Goal: Task Accomplishment & Management: Complete application form

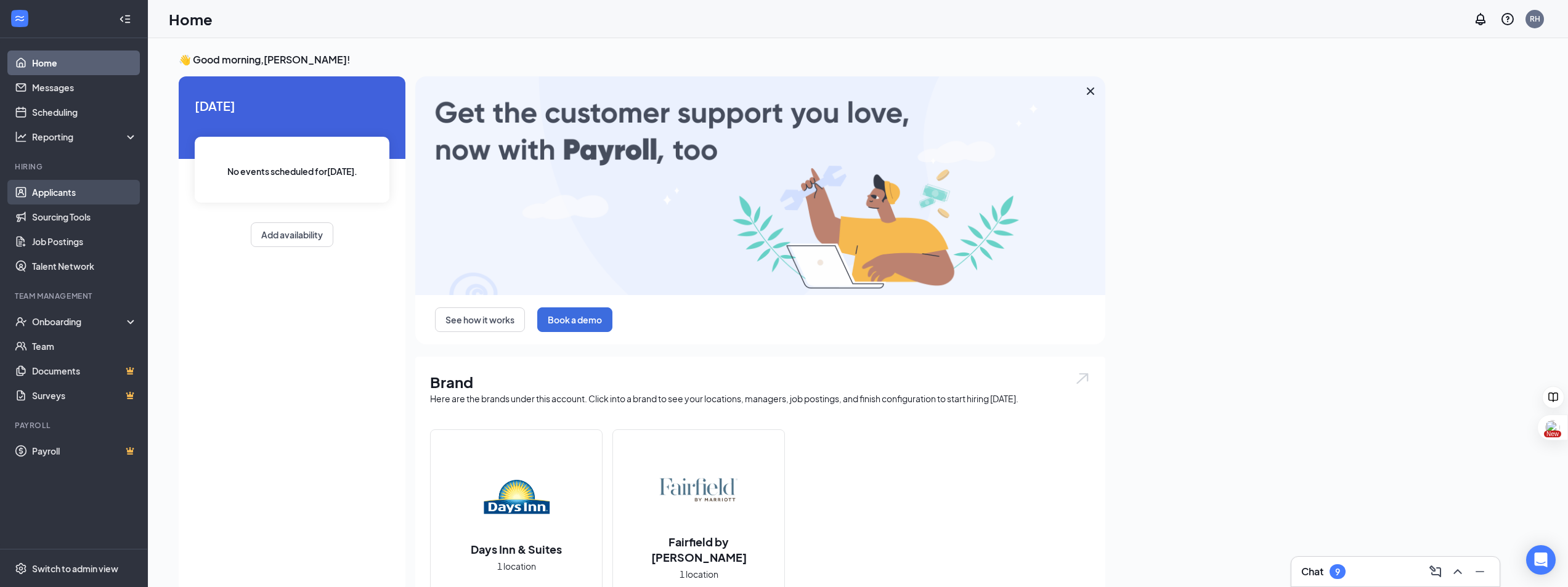
click at [48, 187] on link "Applicants" at bounding box center [85, 192] width 106 height 25
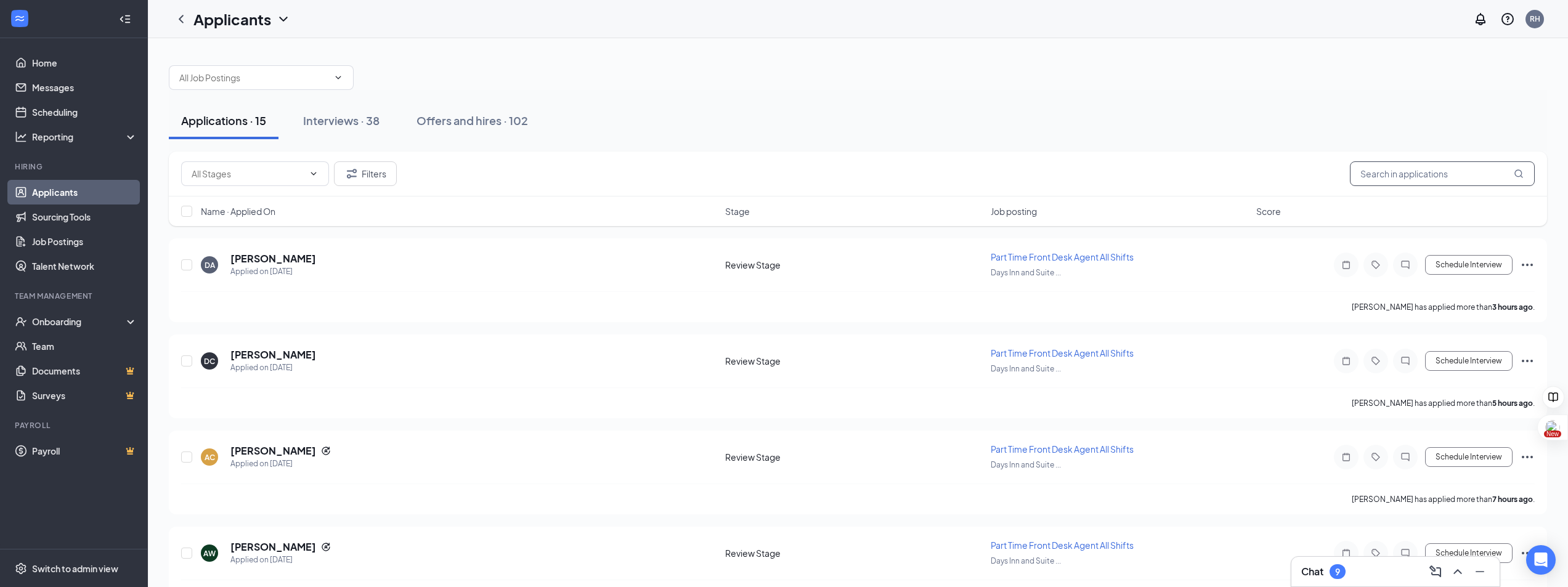
drag, startPoint x: 1387, startPoint y: 173, endPoint x: 1366, endPoint y: 177, distance: 21.4
click at [1385, 173] on input "text" at bounding box center [1443, 173] width 185 height 25
click at [335, 123] on div "Interviews · 38" at bounding box center [341, 120] width 77 height 15
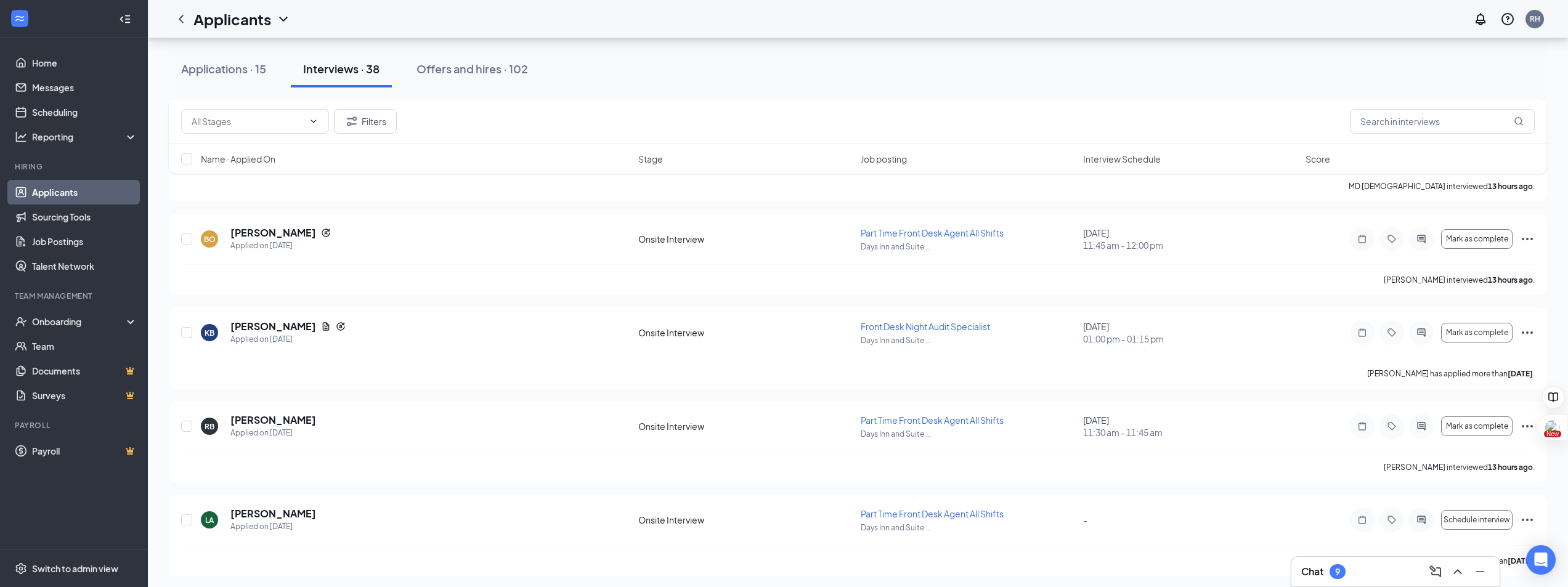
scroll to position [554, 0]
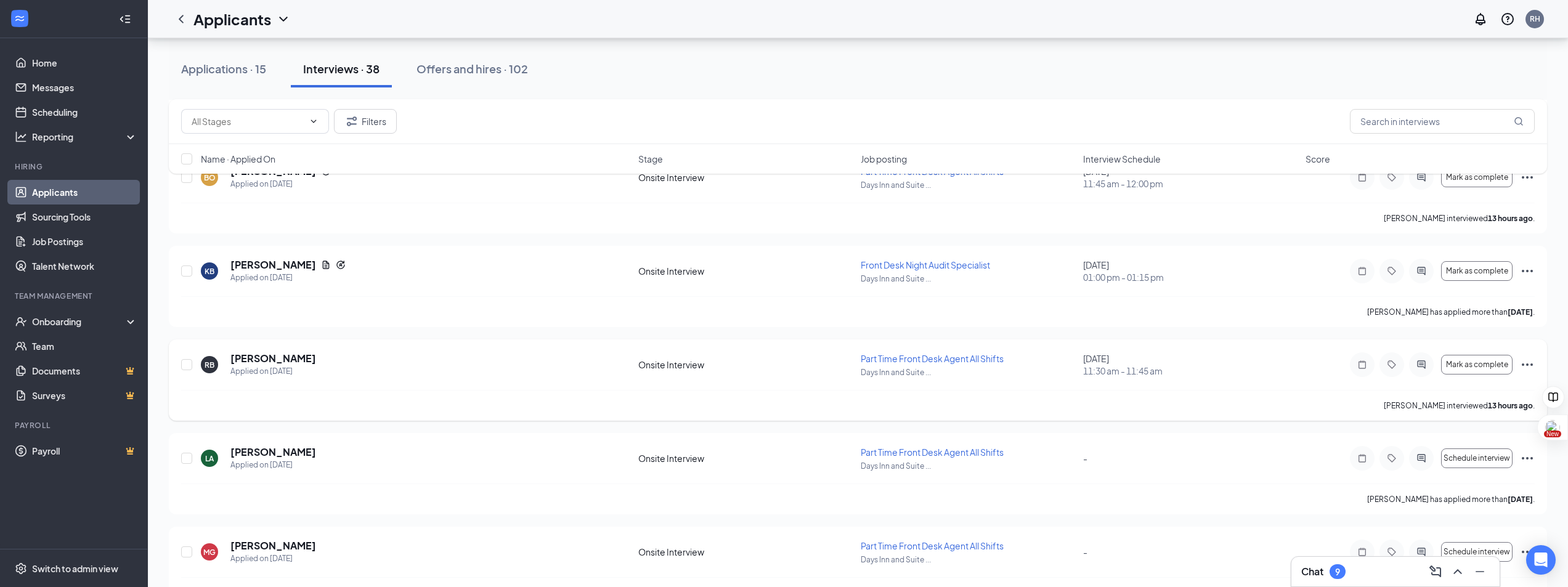
click at [1523, 364] on icon "Ellipses" at bounding box center [1528, 364] width 11 height 2
drag, startPoint x: 264, startPoint y: 356, endPoint x: 328, endPoint y: 366, distance: 64.8
click at [267, 351] on div "RB [PERSON_NAME] Applied on [DATE] Onsite Interview Part Time Front Desk Agent …" at bounding box center [858, 380] width 1379 height 82
click at [280, 354] on h5 "[PERSON_NAME]" at bounding box center [273, 359] width 85 height 14
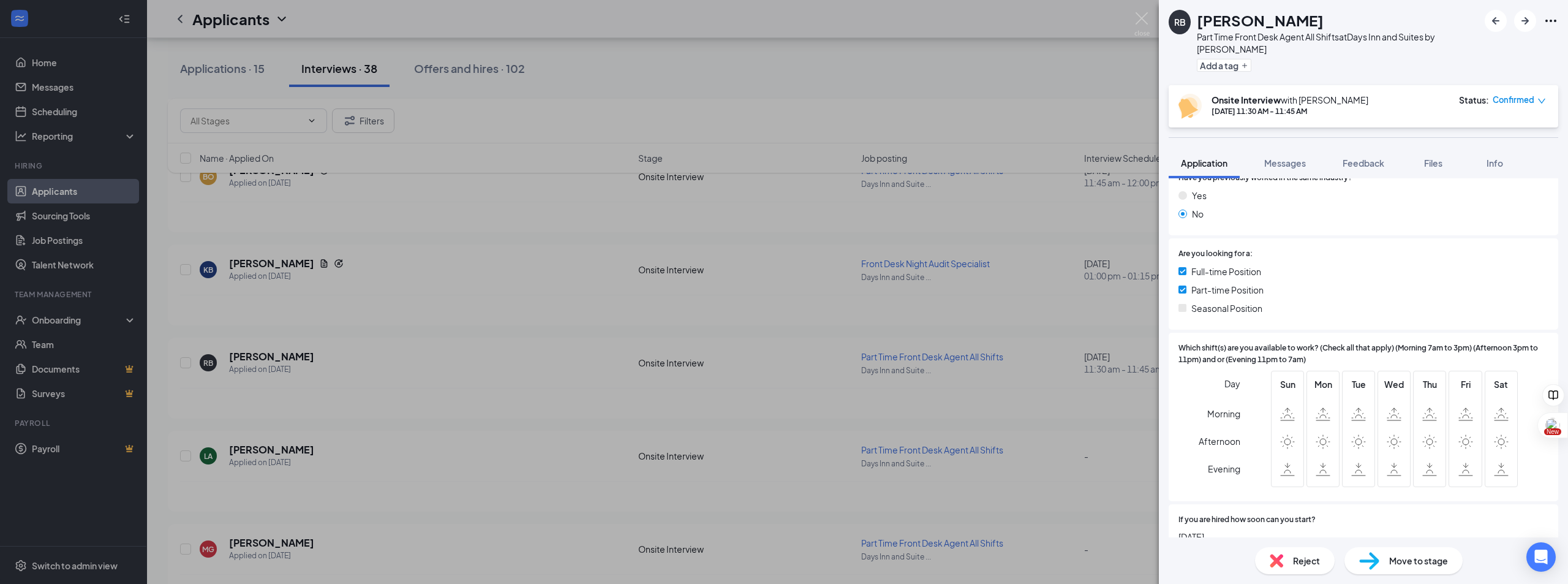
scroll to position [377, 0]
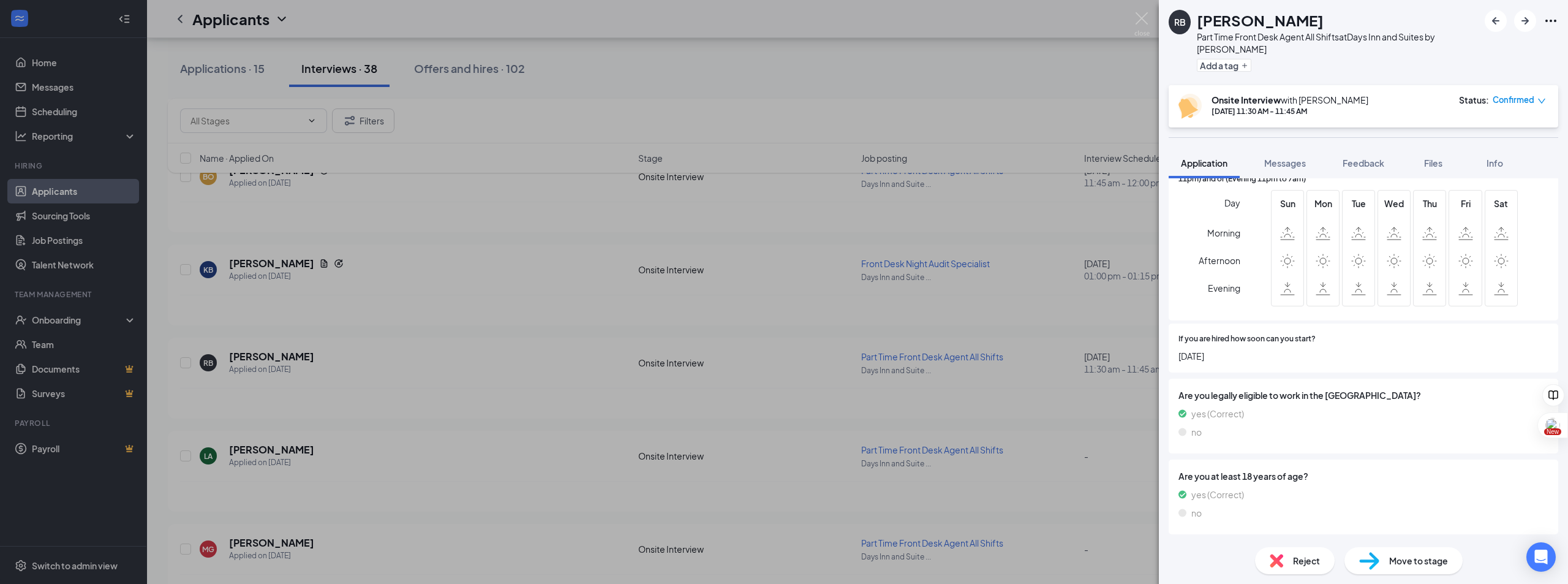
click at [1390, 554] on div "Move to stage" at bounding box center [1403, 561] width 119 height 27
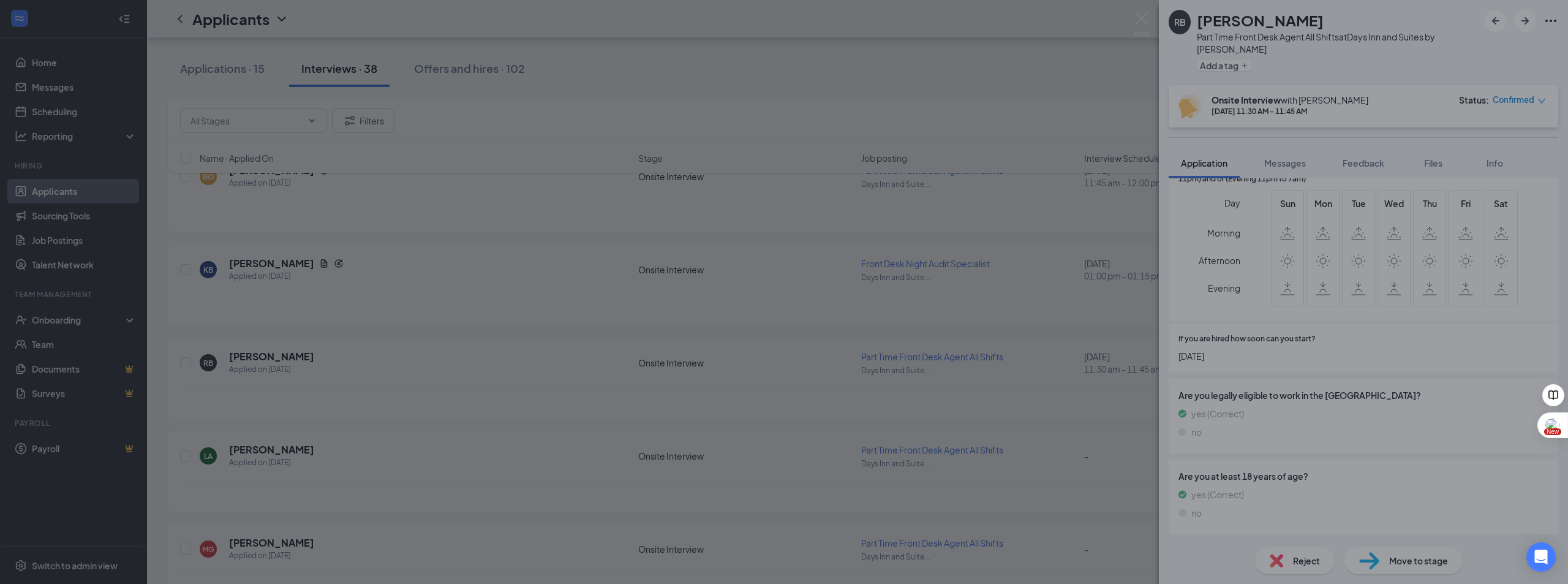
scroll to position [373, 0]
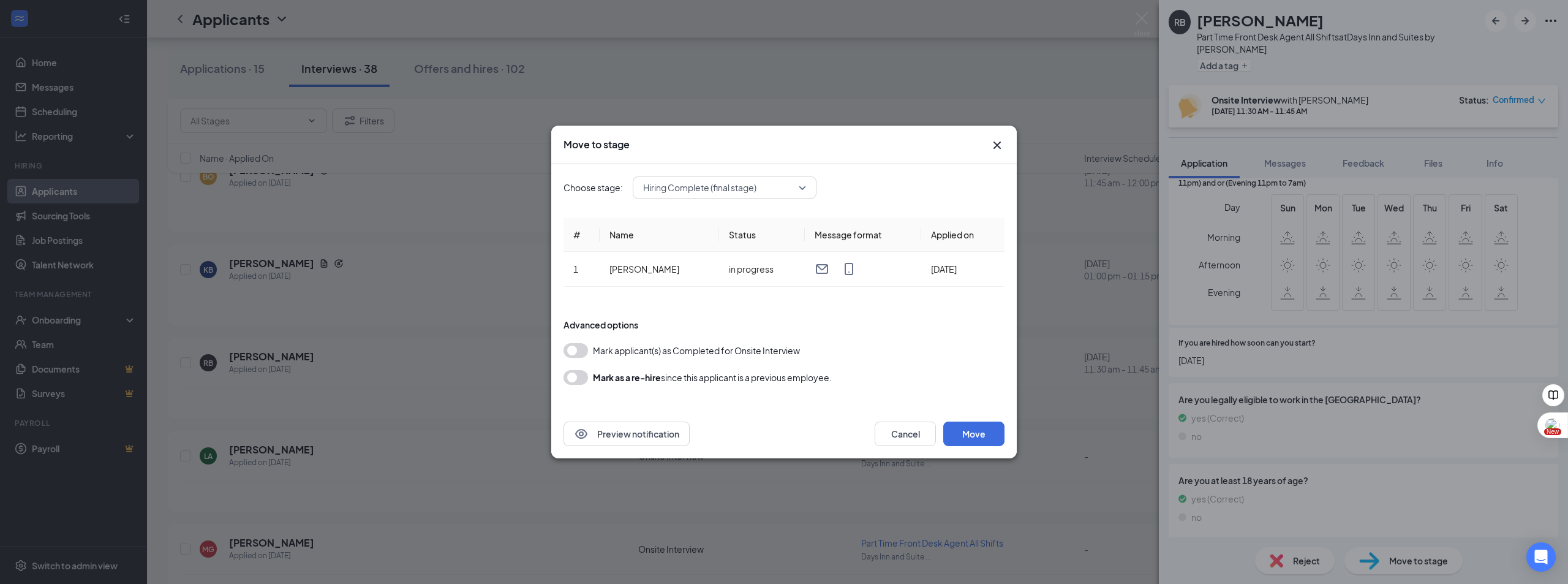
click at [579, 348] on button "button" at bounding box center [576, 350] width 24 height 14
click at [969, 428] on button "Move" at bounding box center [974, 434] width 61 height 24
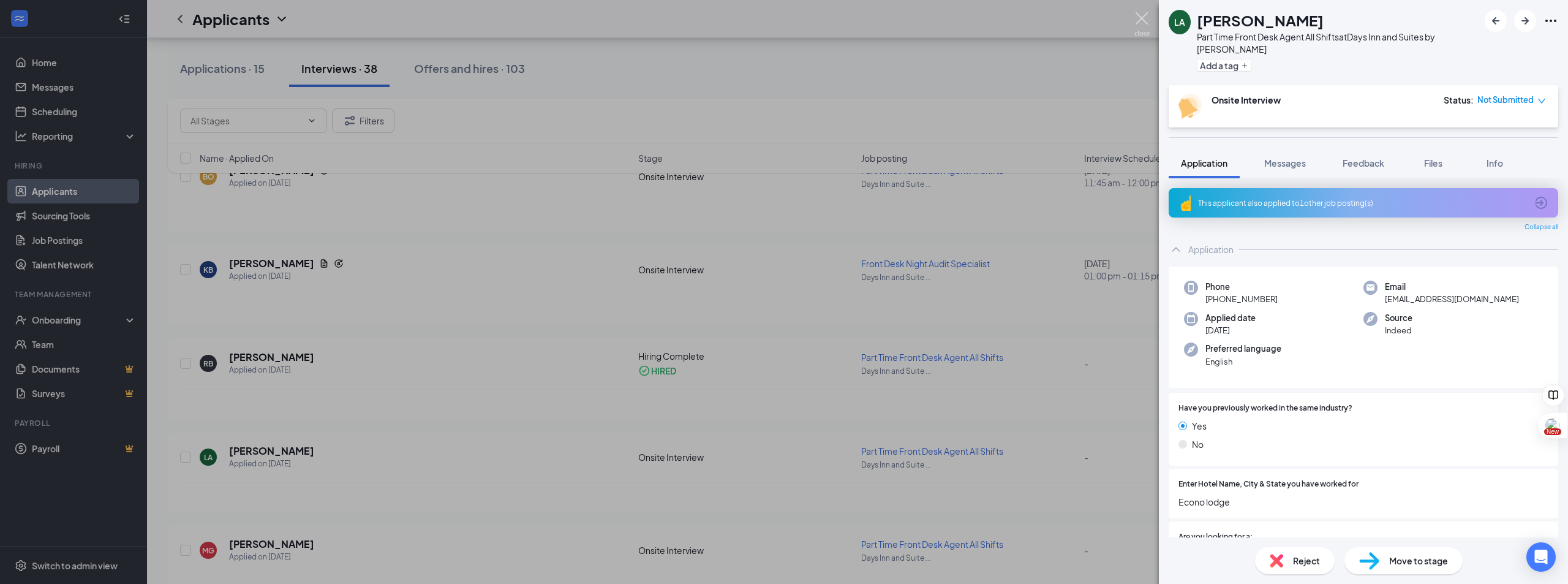
click at [1141, 19] on img at bounding box center [1142, 24] width 15 height 24
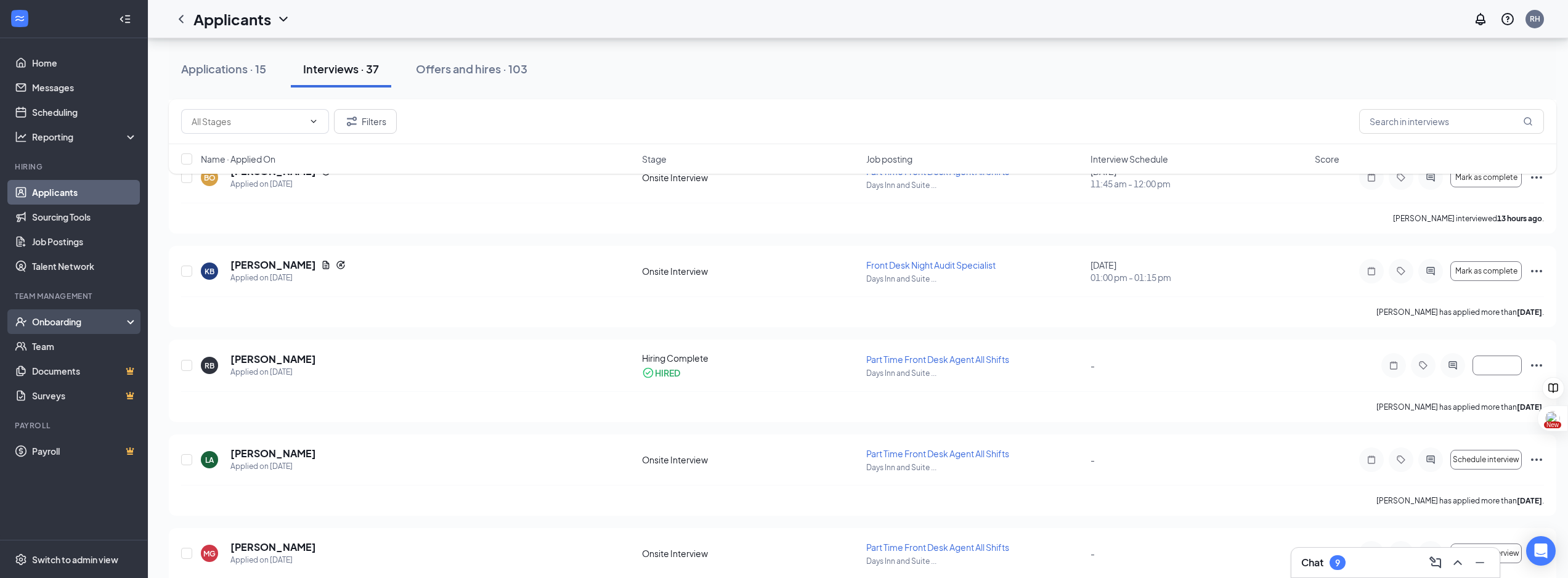
click at [59, 325] on div "Onboarding" at bounding box center [79, 321] width 95 height 12
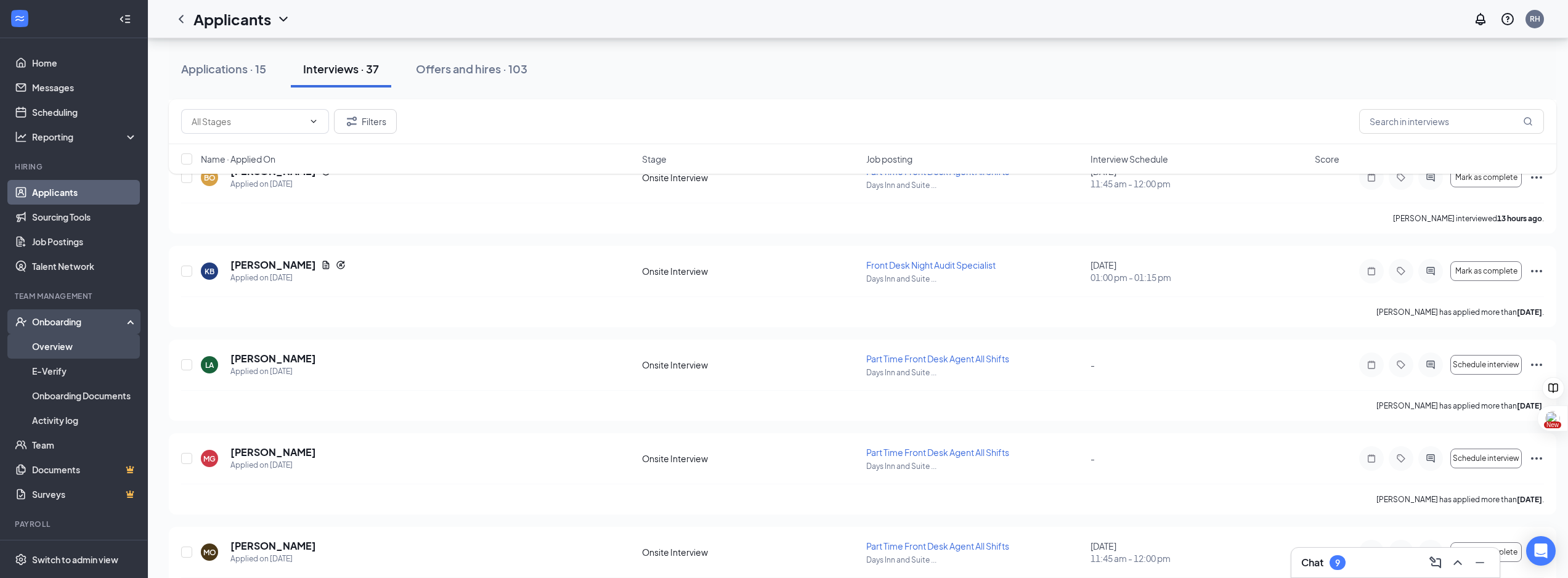
click at [60, 346] on link "Overview" at bounding box center [85, 346] width 106 height 25
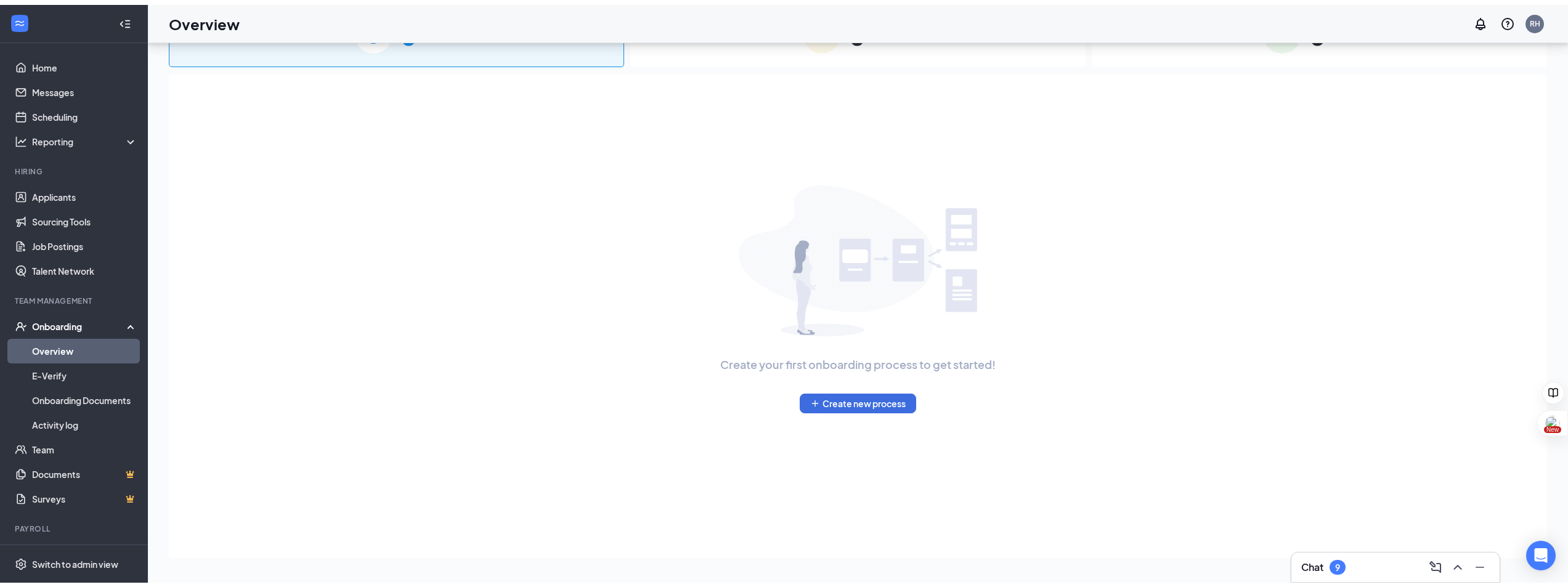
scroll to position [56, 0]
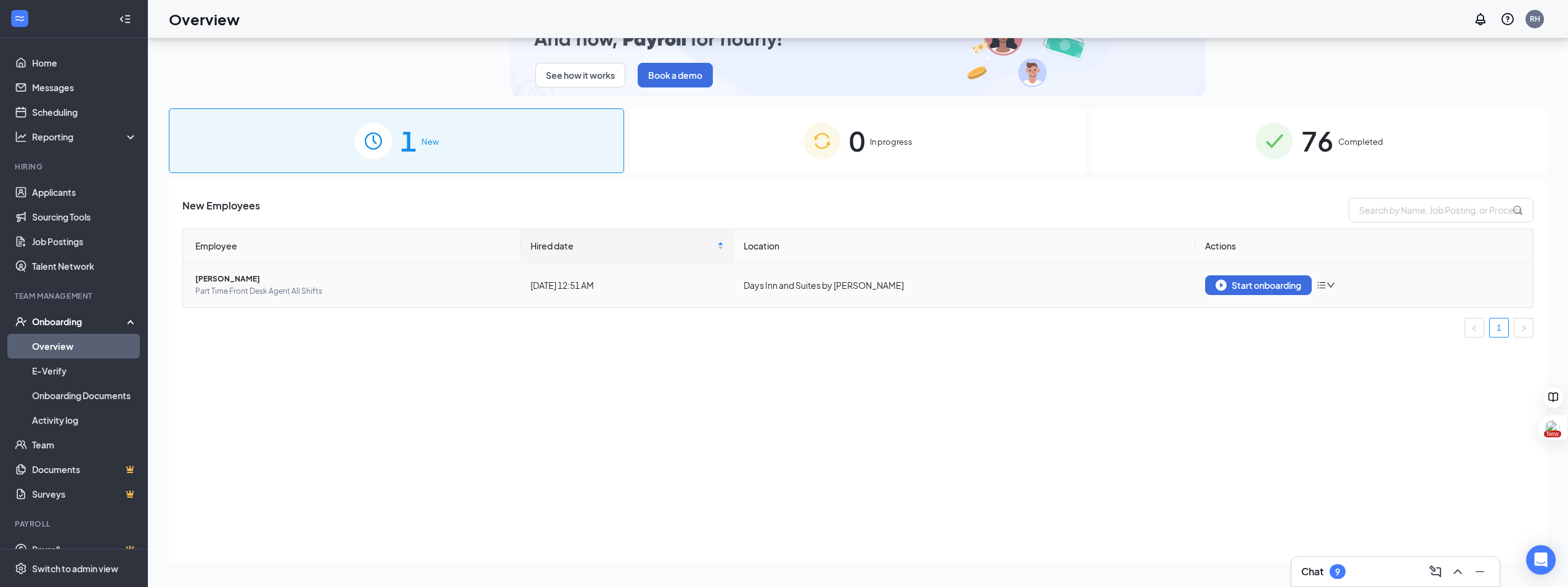
click at [243, 277] on span "[PERSON_NAME]" at bounding box center [353, 279] width 315 height 12
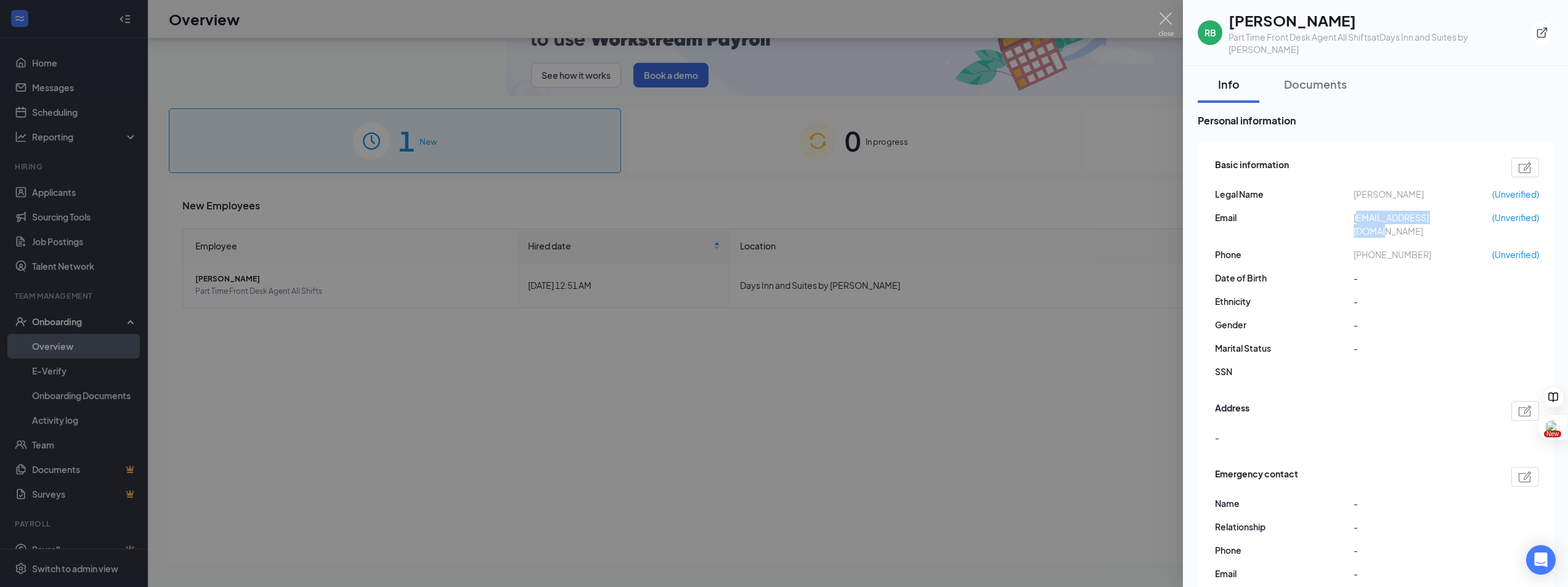
drag, startPoint x: 1460, startPoint y: 206, endPoint x: 1356, endPoint y: 211, distance: 104.1
click at [1356, 211] on span "[EMAIL_ADDRESS][DOMAIN_NAME]" at bounding box center [1423, 225] width 139 height 27
click at [1360, 211] on span "[EMAIL_ADDRESS][DOMAIN_NAME]" at bounding box center [1423, 225] width 139 height 27
drag, startPoint x: 1457, startPoint y: 205, endPoint x: 1350, endPoint y: 211, distance: 107.2
click at [1350, 211] on div "Email [EMAIL_ADDRESS][DOMAIN_NAME] (Unverified)" at bounding box center [1377, 225] width 324 height 27
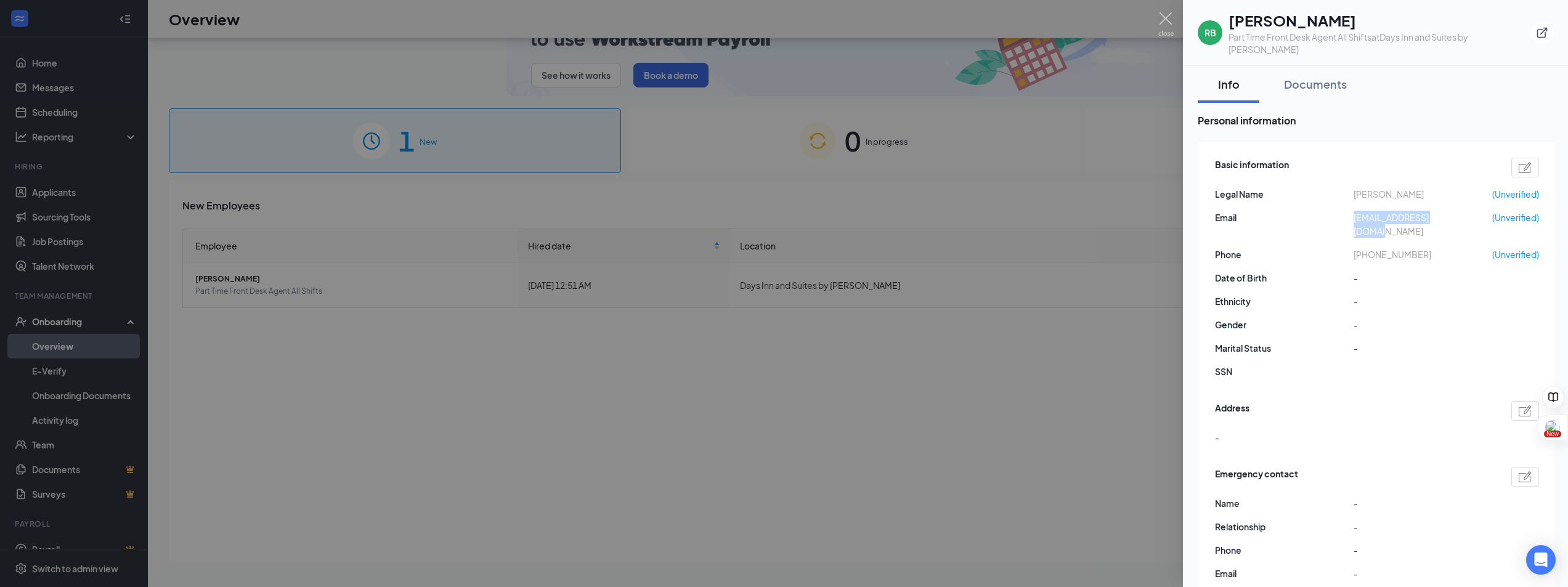
copy div "[EMAIL_ADDRESS][DOMAIN_NAME]"
click at [1161, 20] on img at bounding box center [1166, 24] width 15 height 24
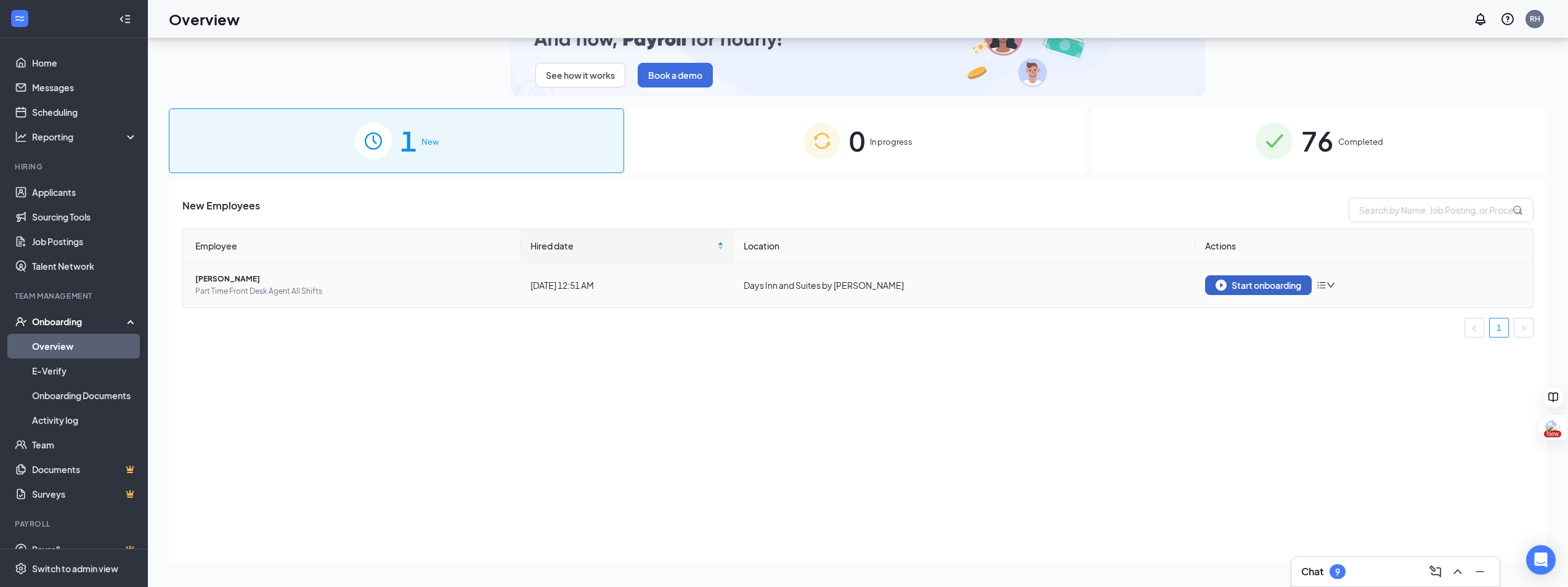
click at [1264, 280] on div "Start onboarding" at bounding box center [1259, 285] width 85 height 11
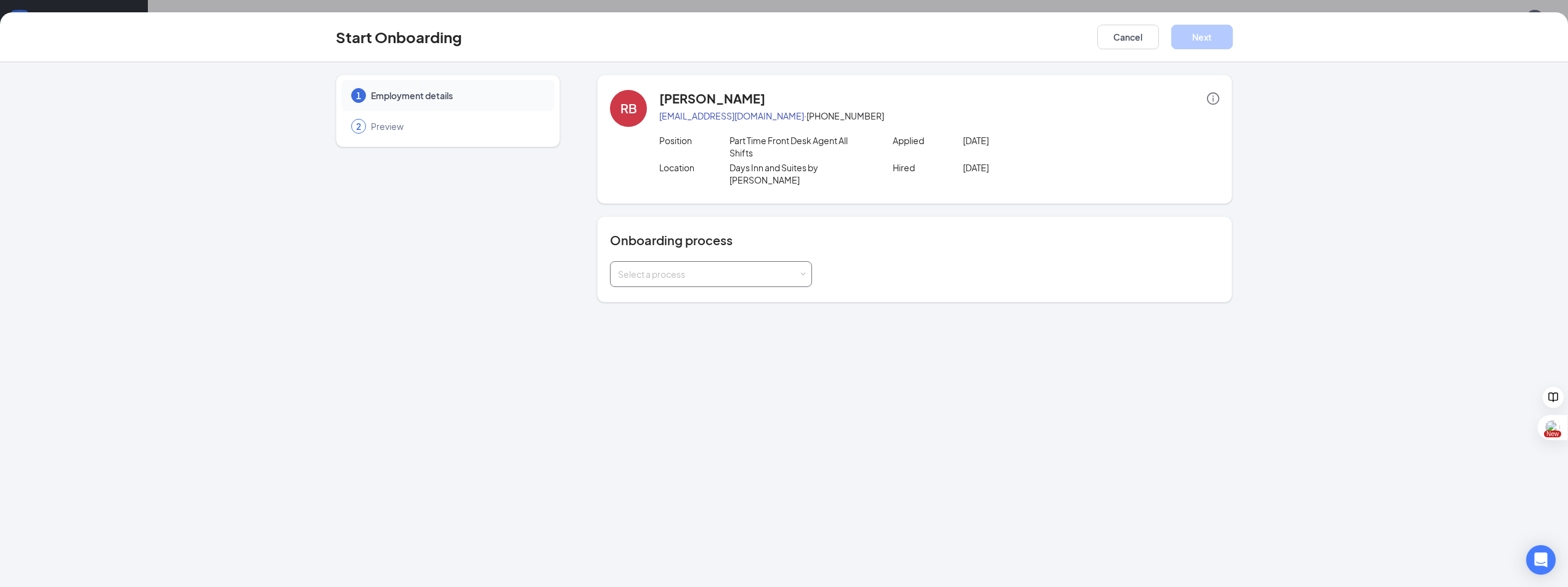
click at [762, 268] on div "Select a process" at bounding box center [708, 274] width 181 height 12
click at [716, 284] on span "Days Inn Onboarding Process" at bounding box center [674, 287] width 119 height 11
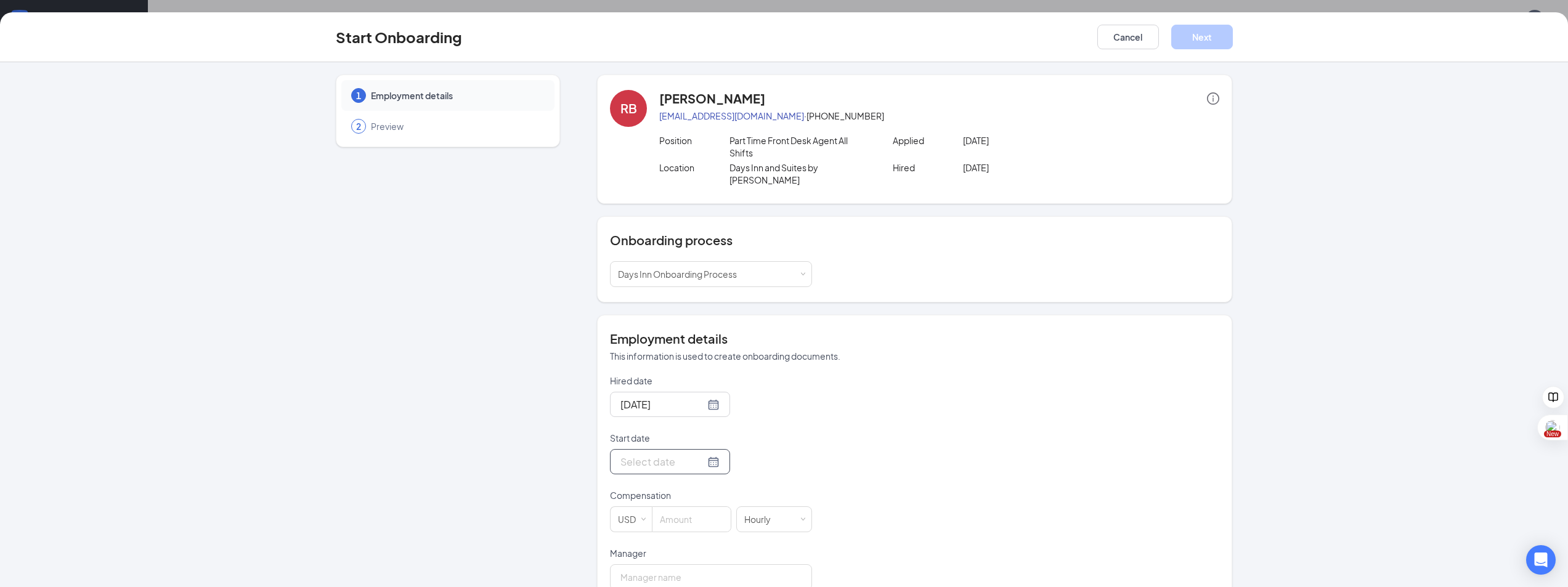
click at [699, 454] on div at bounding box center [669, 461] width 99 height 15
type input "[DATE]"
click at [710, 382] on div "28" at bounding box center [717, 389] width 14 height 14
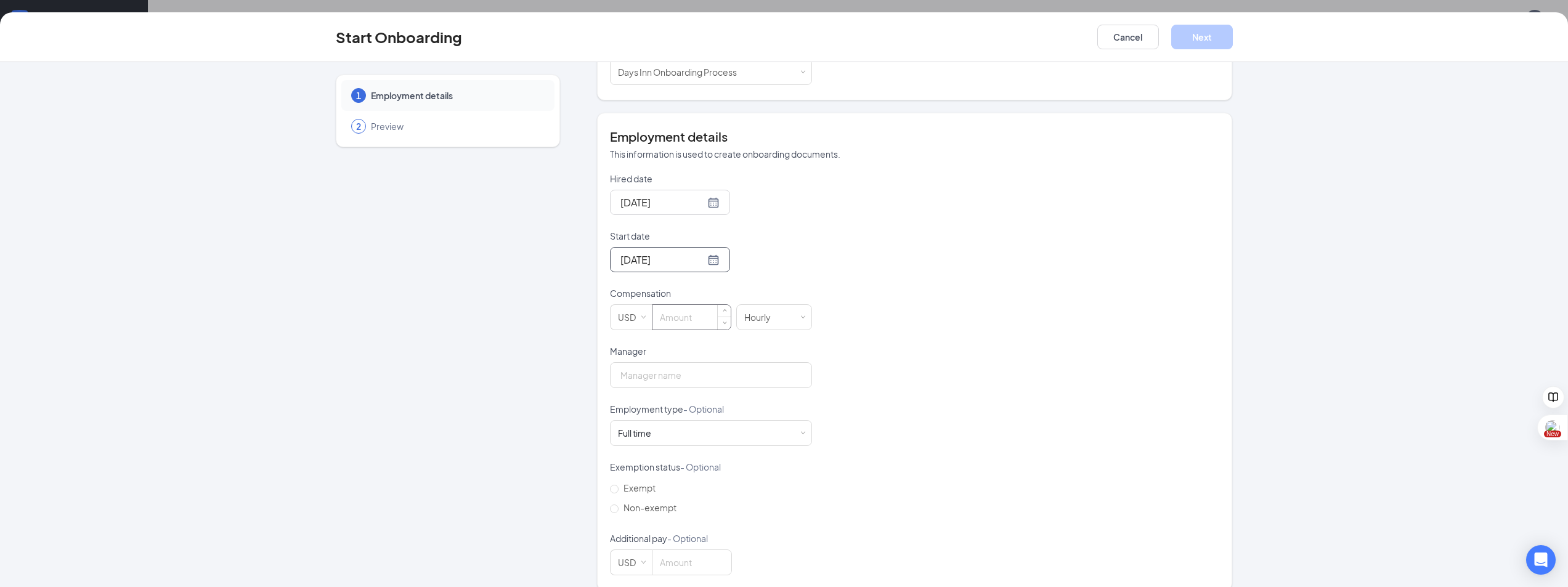
scroll to position [206, 0]
click at [664, 308] on input at bounding box center [692, 314] width 78 height 25
type input "15.5"
click at [702, 363] on input "Manager" at bounding box center [711, 372] width 202 height 26
type input "[PERSON_NAME]"
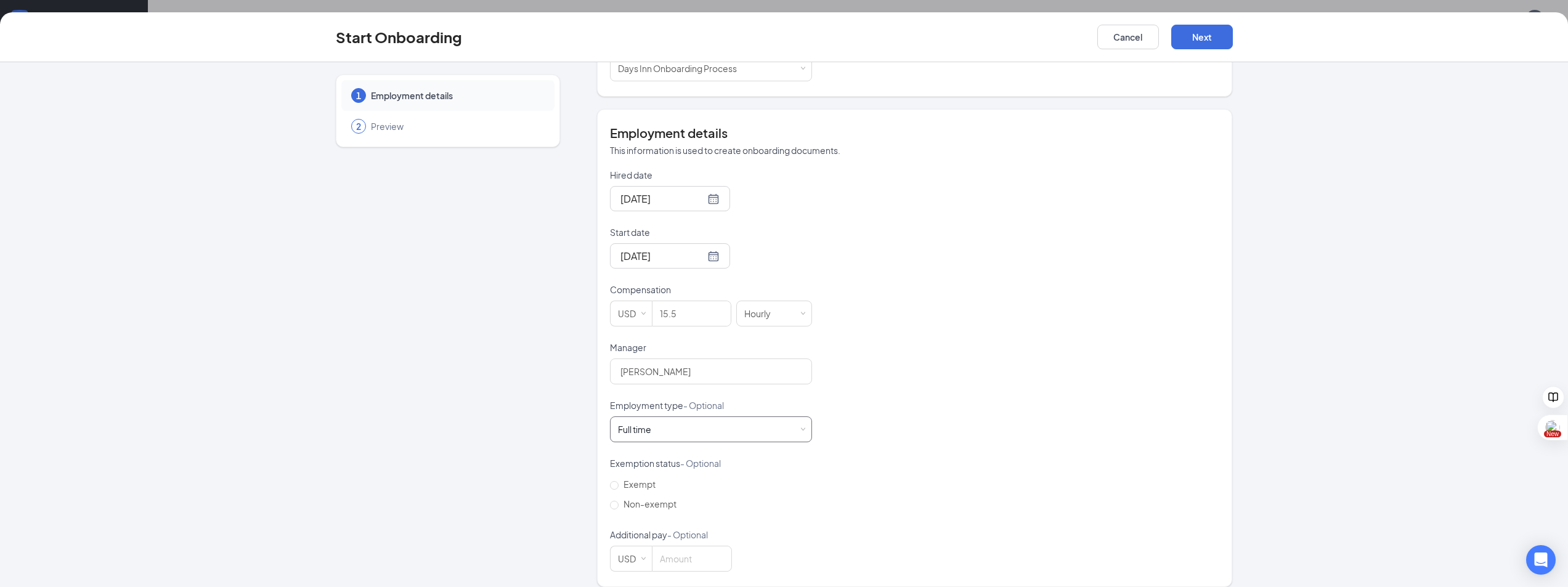
click at [742, 417] on div "Full time Works 30+ hours per week and is reasonably expected to work" at bounding box center [711, 429] width 186 height 25
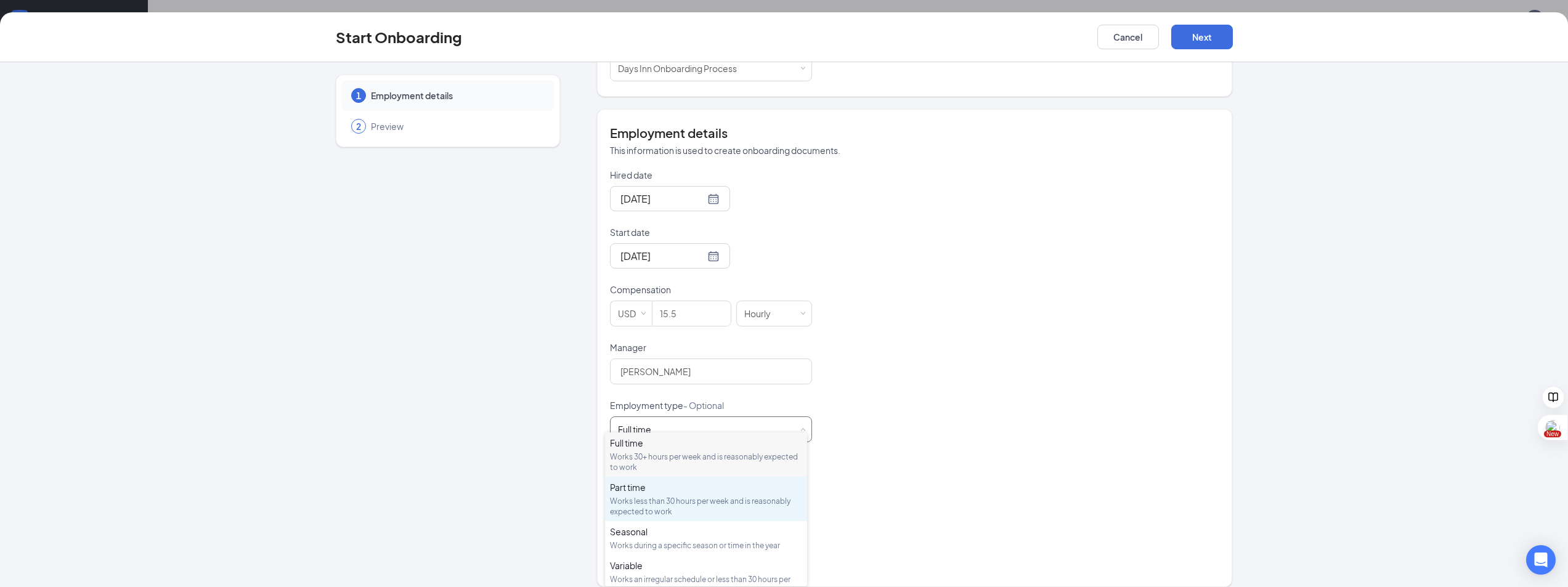
click at [683, 491] on div "Part time" at bounding box center [706, 487] width 192 height 12
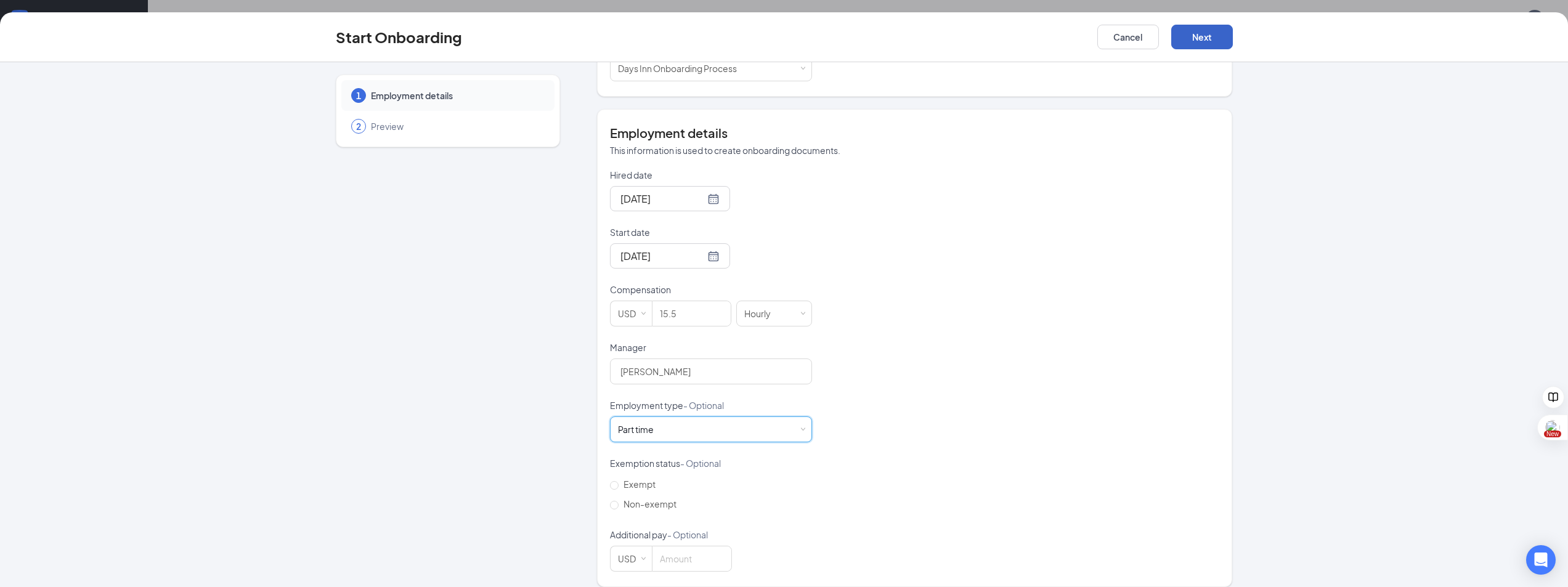
click at [1190, 35] on button "Next" at bounding box center [1202, 37] width 61 height 25
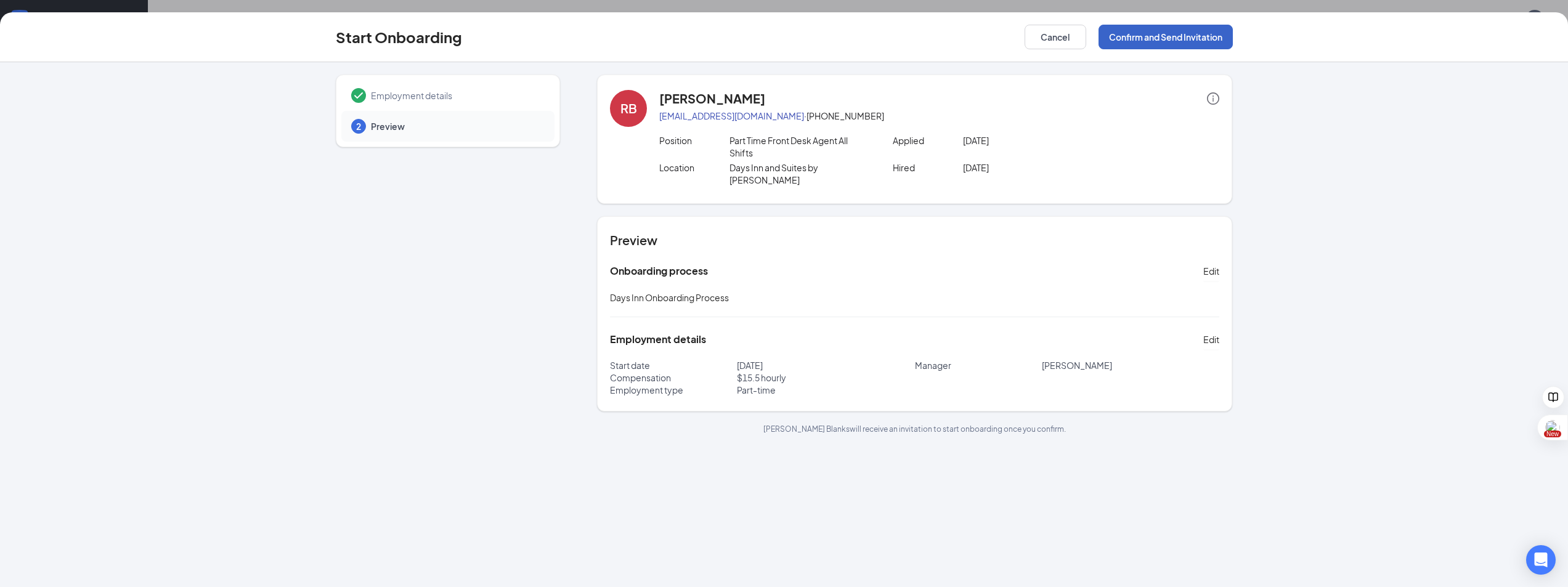
click at [1159, 35] on button "Confirm and Send Invitation" at bounding box center [1166, 37] width 134 height 25
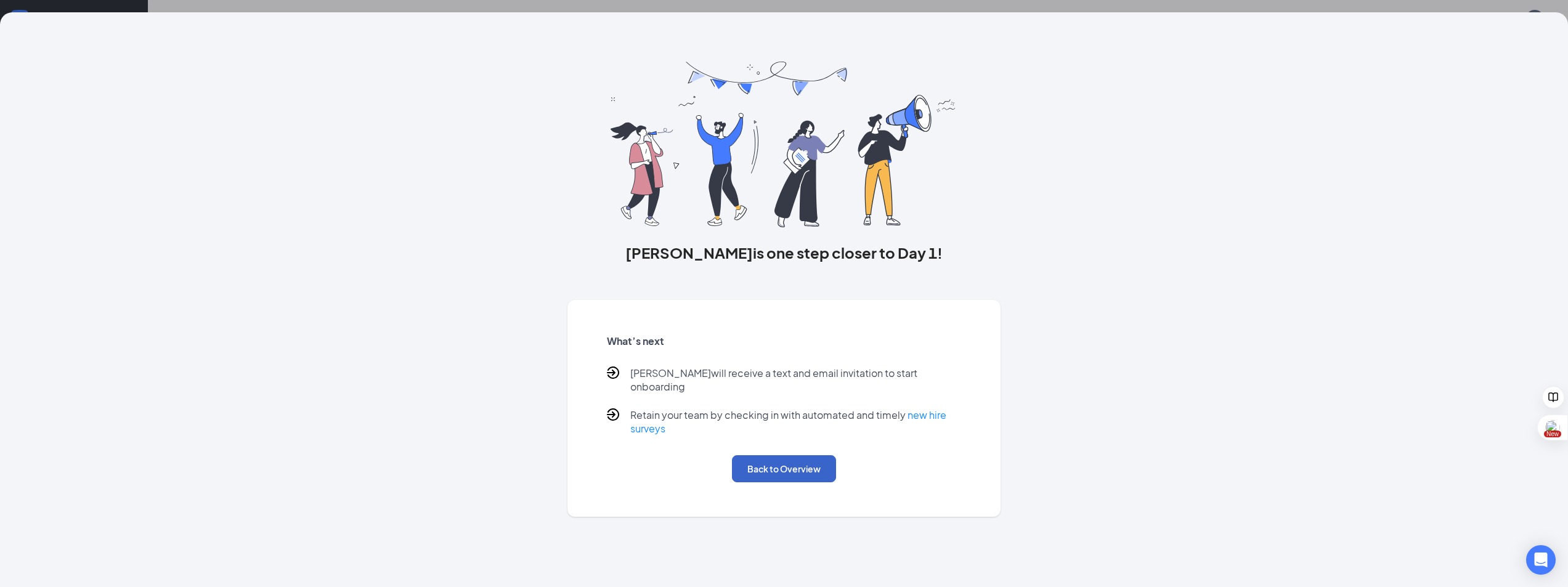
click at [769, 460] on button "Back to Overview" at bounding box center [784, 469] width 104 height 27
